Goal: Task Accomplishment & Management: Use online tool/utility

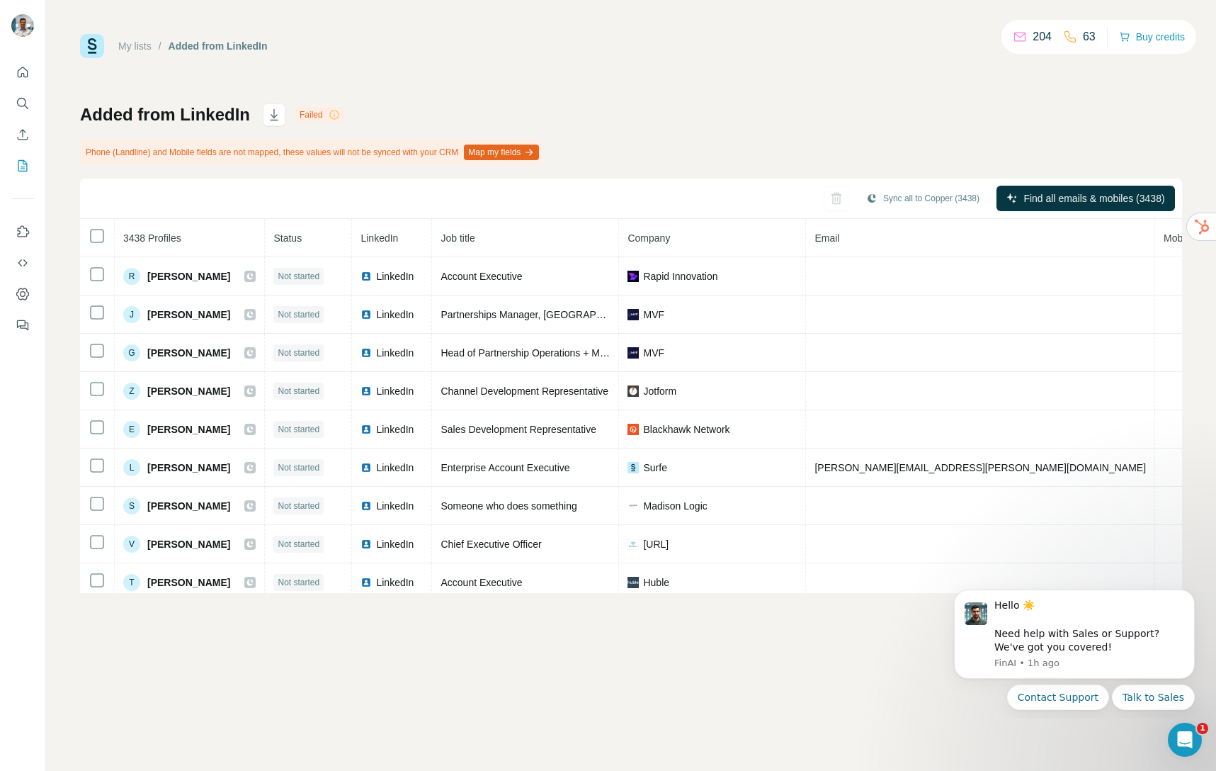
click at [519, 149] on button "Map my fields" at bounding box center [501, 152] width 75 height 16
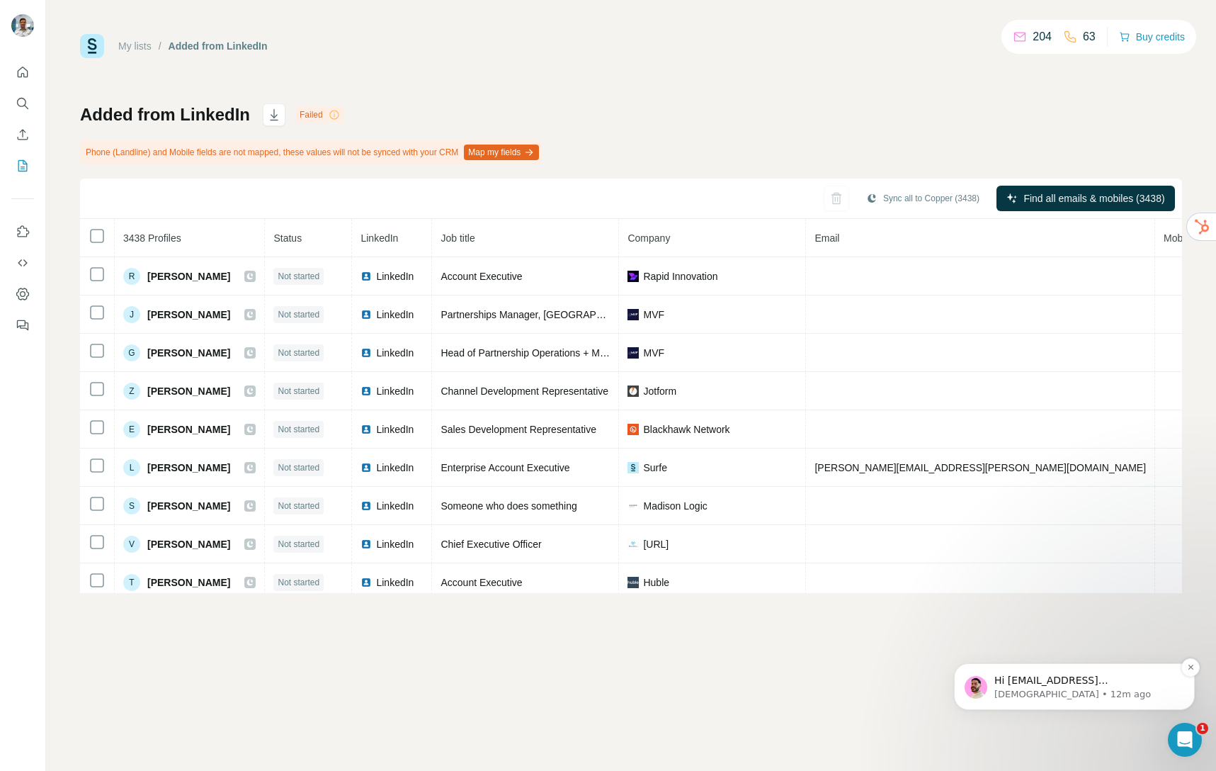
click at [1062, 690] on p "[DEMOGRAPHIC_DATA] • 12m ago" at bounding box center [1085, 694] width 183 height 13
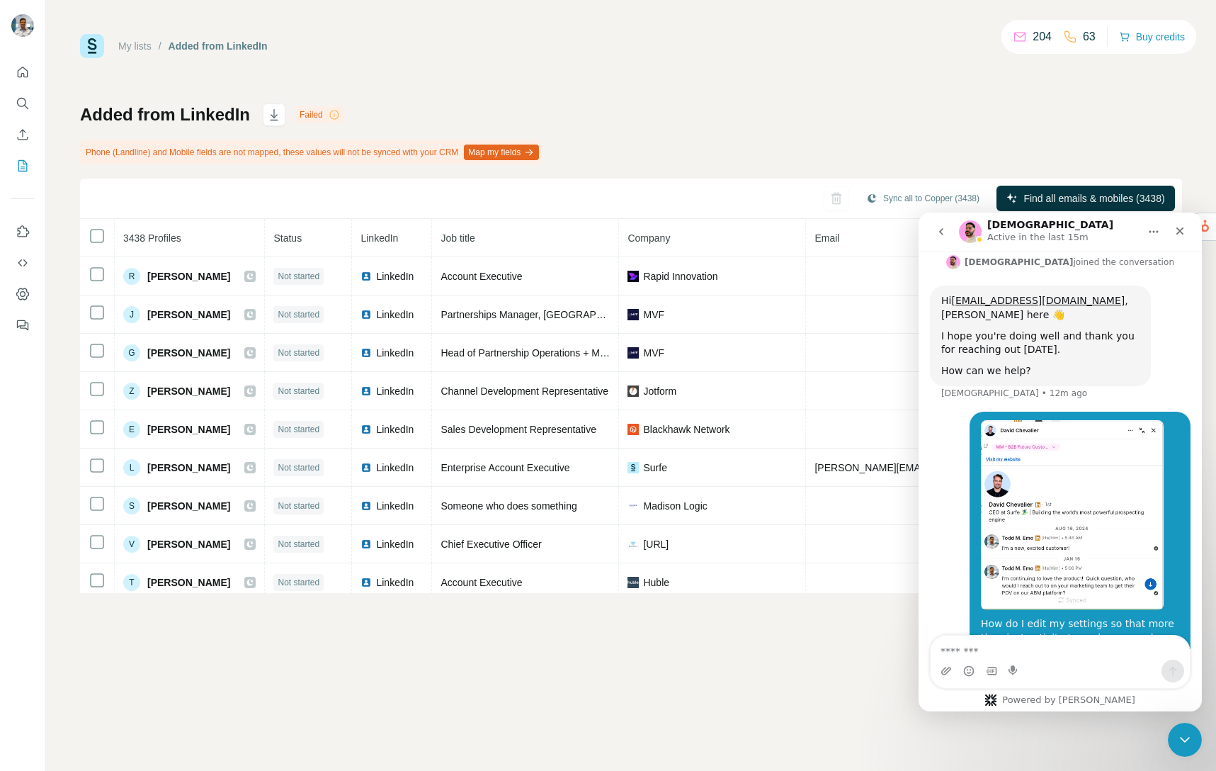
scroll to position [244, 0]
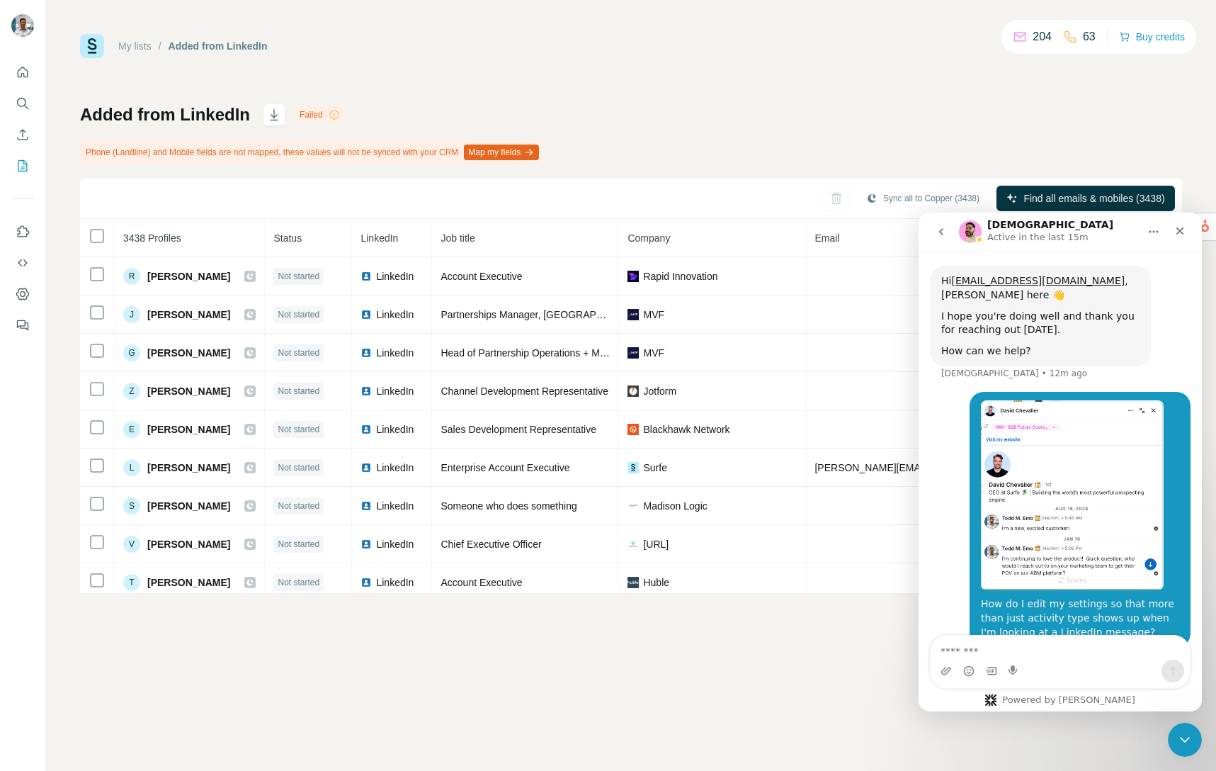
click at [954, 648] on textarea "Message…" at bounding box center [1060, 647] width 259 height 24
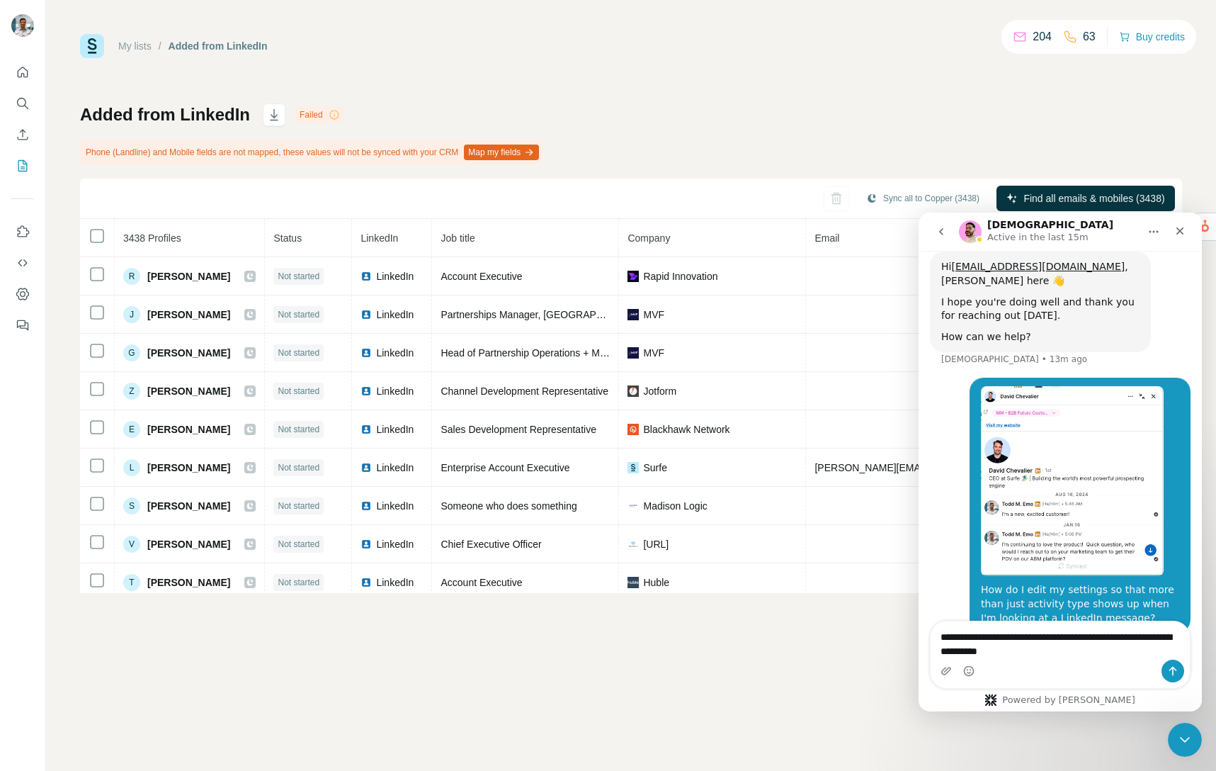
type textarea "**********"
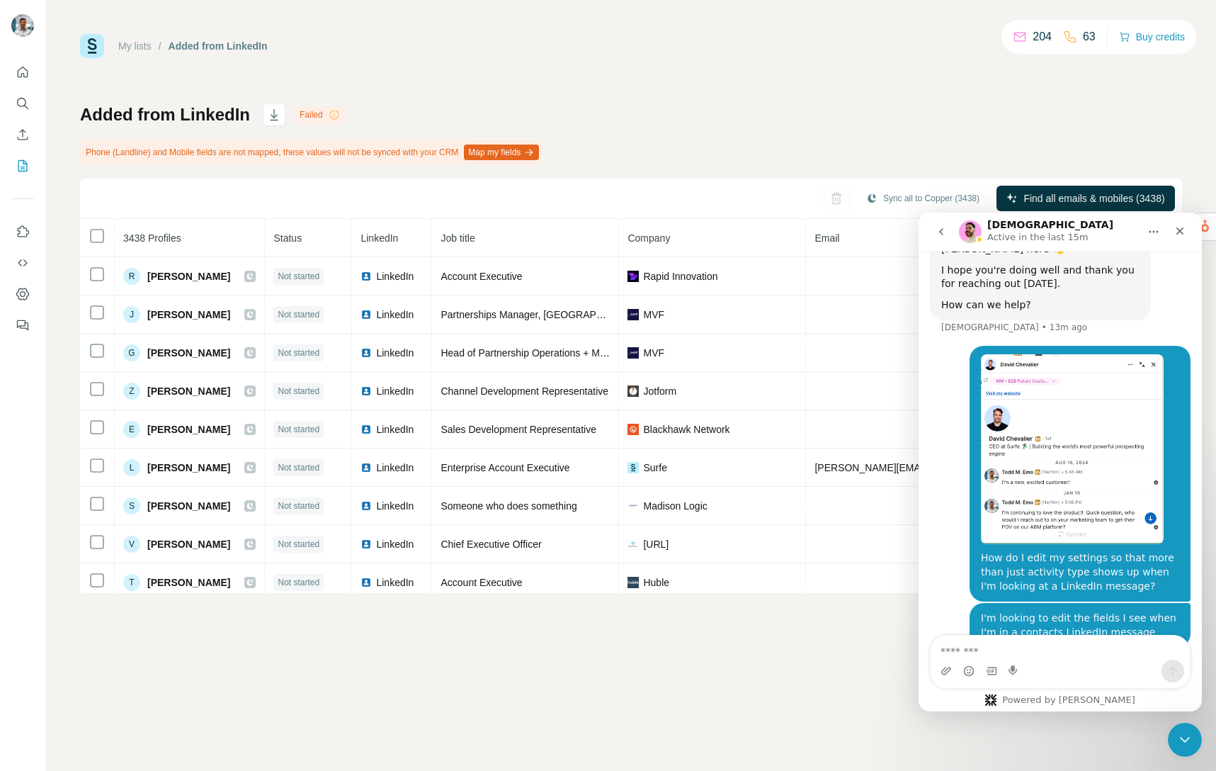
click at [742, 137] on div "Added from LinkedIn Failed Phone (Landline) and Mobile fields are not mapped, t…" at bounding box center [631, 347] width 1102 height 489
click at [539, 149] on button "Map my fields" at bounding box center [501, 152] width 75 height 16
click at [332, 114] on icon at bounding box center [334, 114] width 11 height 11
click at [310, 114] on div "Failed" at bounding box center [319, 114] width 49 height 17
click at [385, 105] on div "Added from LinkedIn Failed Phone (Landline) and Mobile fields are not mapped, t…" at bounding box center [631, 347] width 1102 height 489
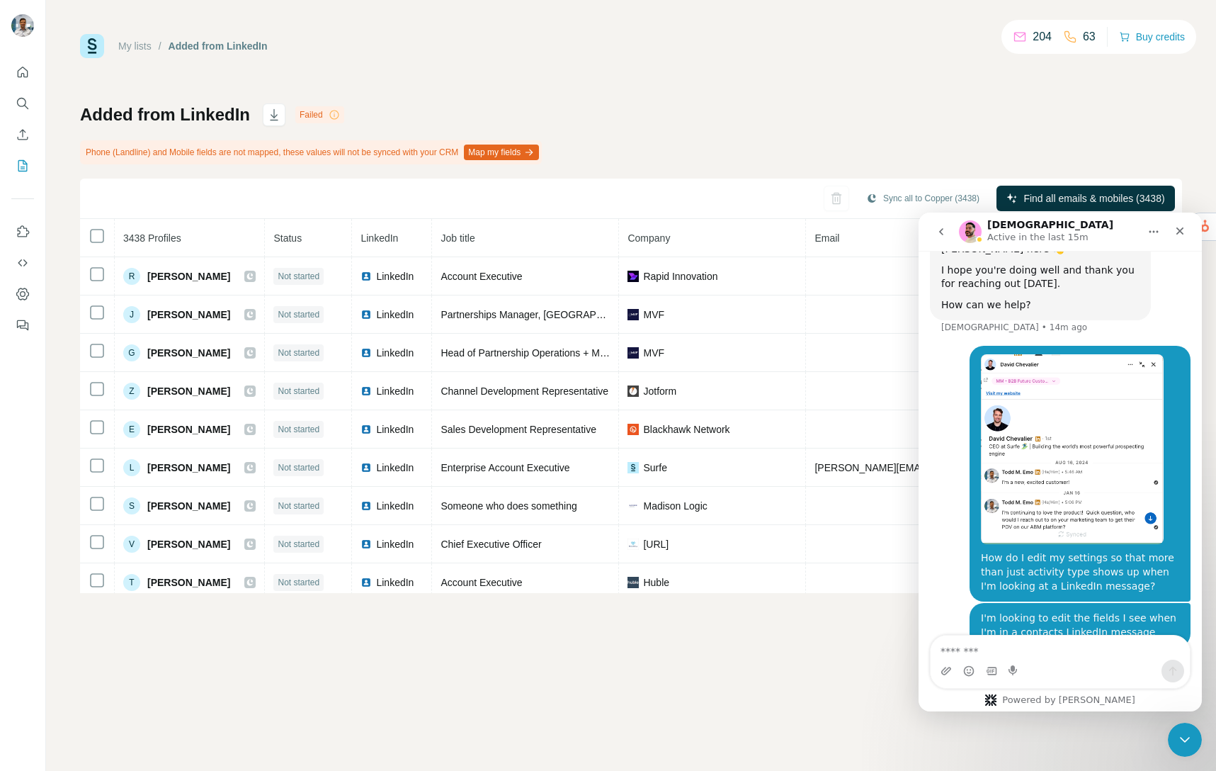
click at [524, 152] on button "Map my fields" at bounding box center [501, 152] width 75 height 16
click at [649, 98] on div "My lists / Added from LinkedIn 204 63 Buy credits Added from LinkedIn Failed Ph…" at bounding box center [631, 313] width 1102 height 559
click at [705, 77] on div "My lists / Added from LinkedIn 204 63 Buy credits Added from LinkedIn Failed Ph…" at bounding box center [631, 313] width 1102 height 559
